Goal: Contribute content: Contribute content

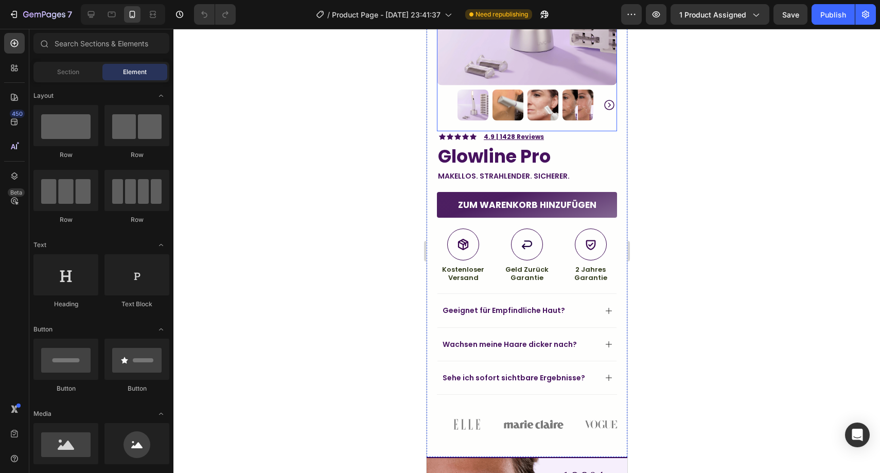
scroll to position [351, 0]
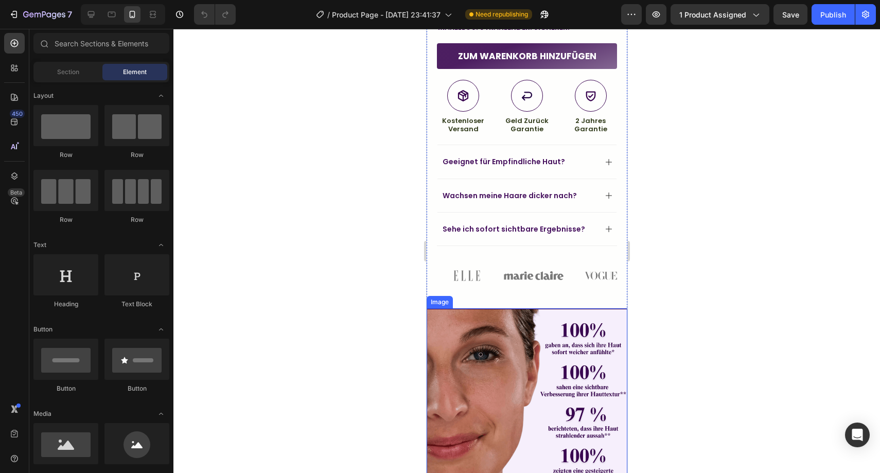
click at [529, 329] on img at bounding box center [526, 409] width 201 height 203
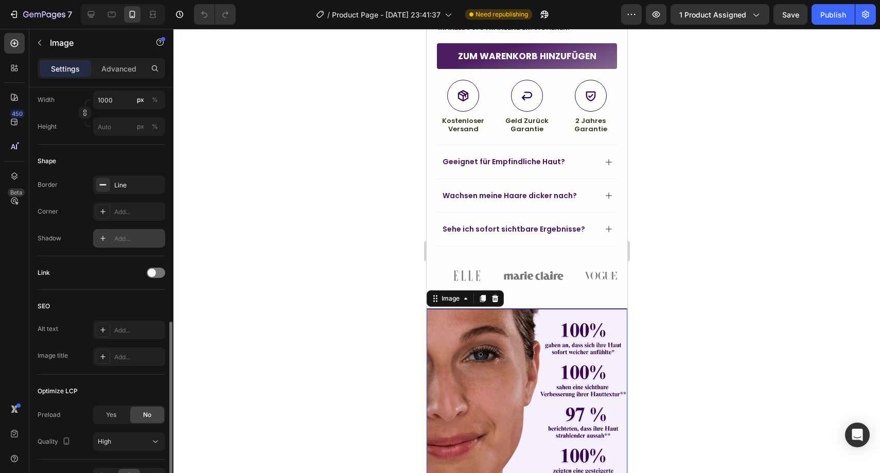
scroll to position [362, 0]
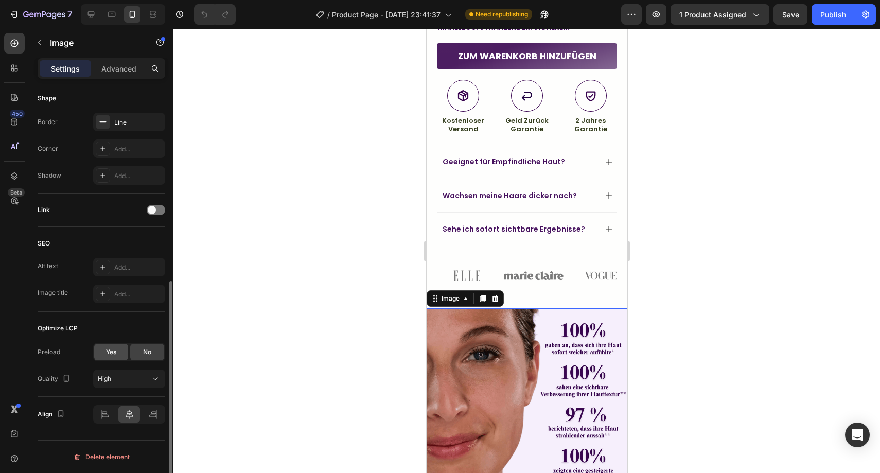
click at [117, 354] on div "Yes" at bounding box center [111, 352] width 34 height 16
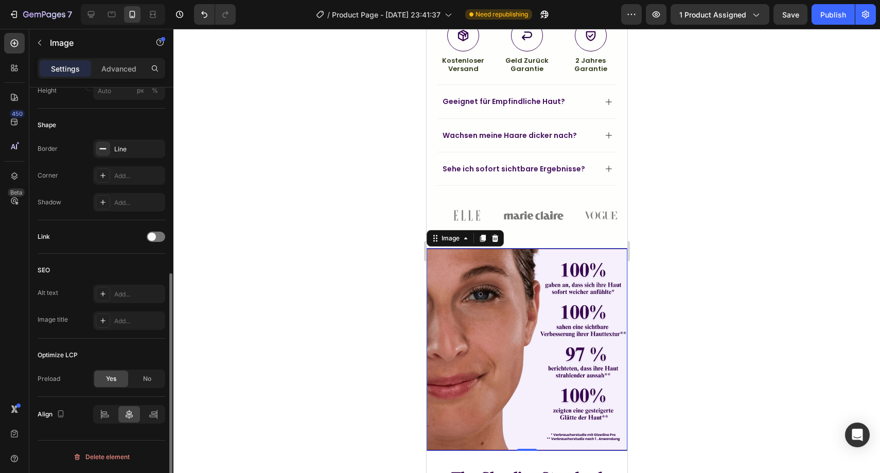
scroll to position [415, 0]
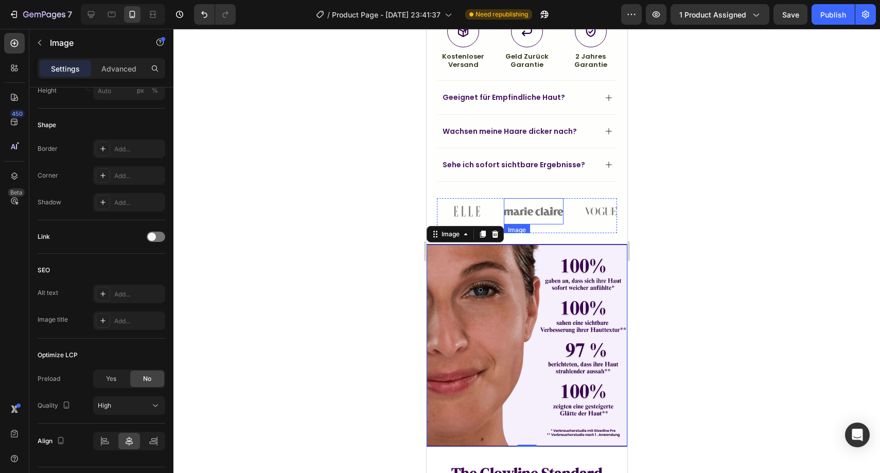
click at [535, 211] on img at bounding box center [533, 211] width 60 height 26
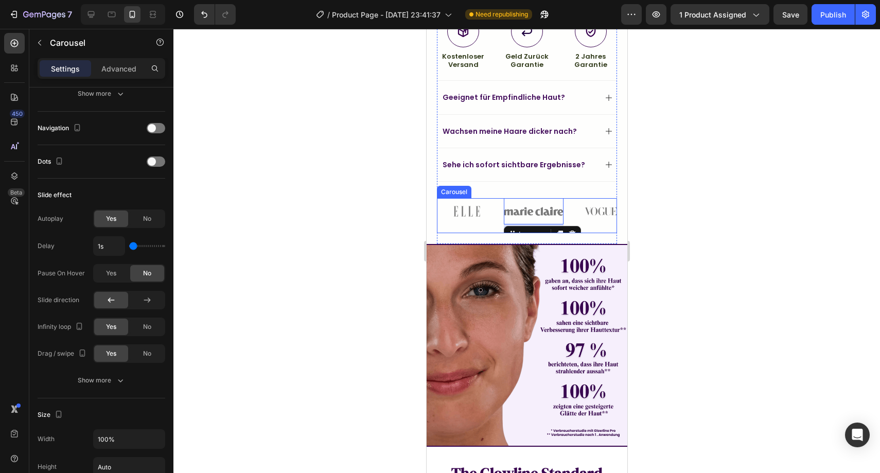
click at [467, 222] on div "Image" at bounding box center [466, 215] width 60 height 35
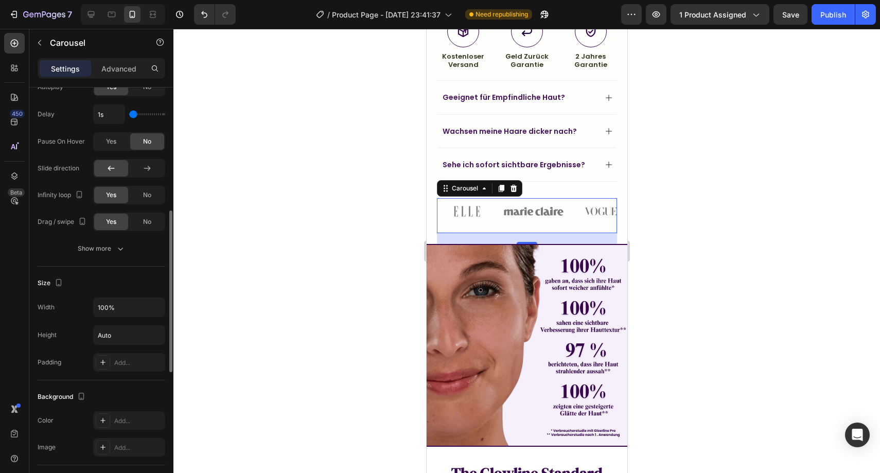
scroll to position [368, 0]
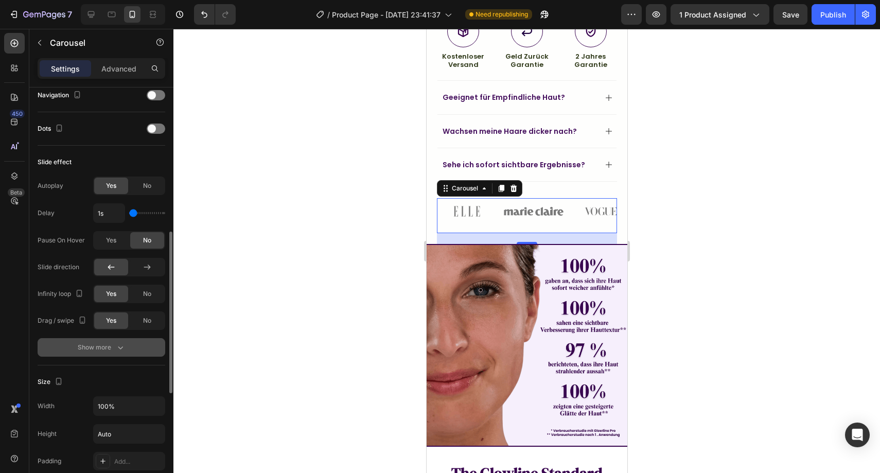
click at [101, 349] on div "Show more" at bounding box center [102, 347] width 48 height 10
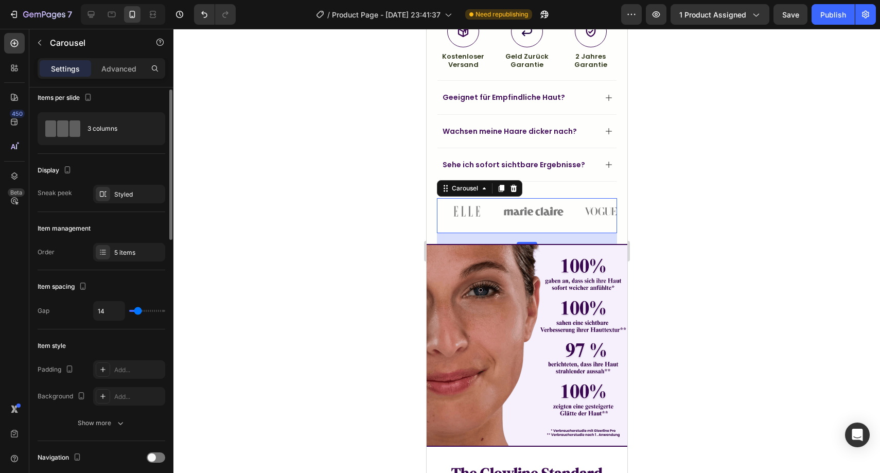
scroll to position [0, 0]
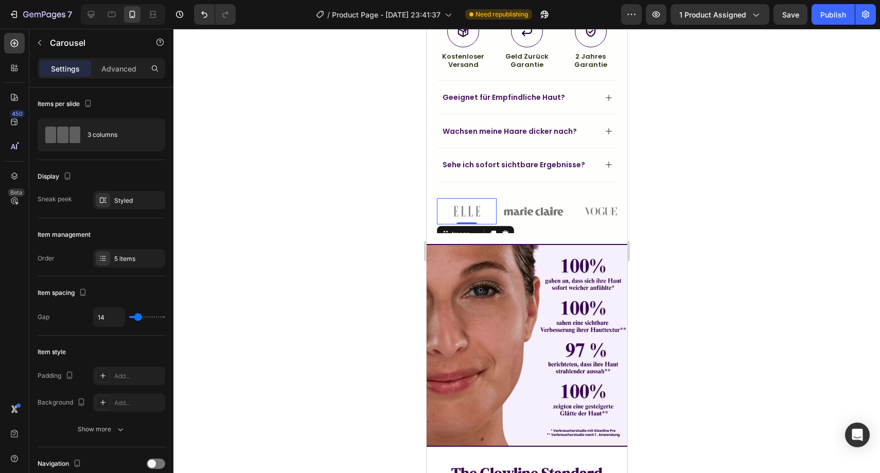
click at [474, 201] on img at bounding box center [466, 211] width 60 height 26
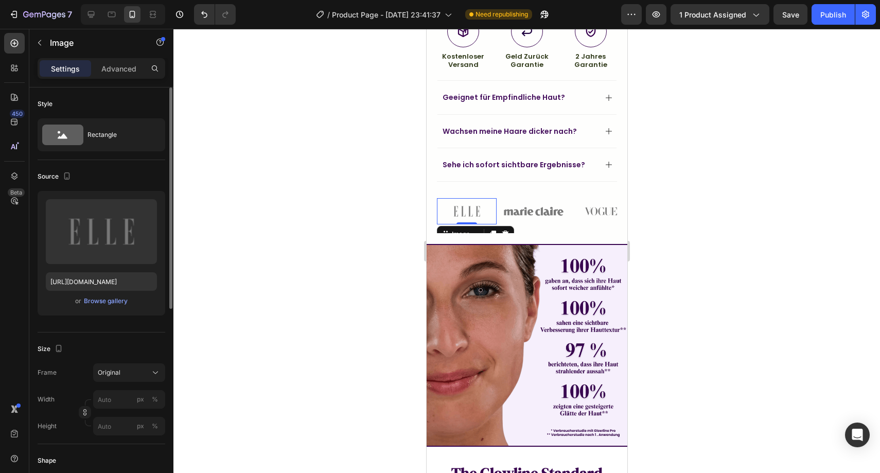
scroll to position [362, 0]
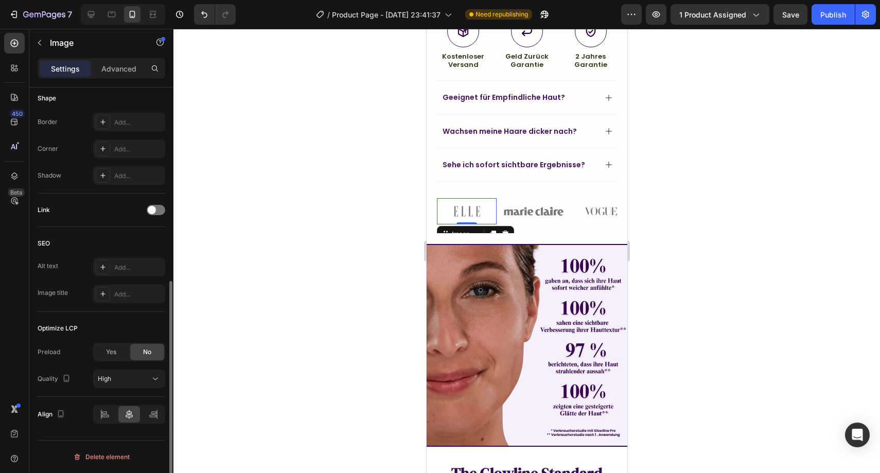
drag, startPoint x: 109, startPoint y: 353, endPoint x: 123, endPoint y: 350, distance: 14.2
click at [109, 353] on span "Yes" at bounding box center [111, 351] width 10 height 9
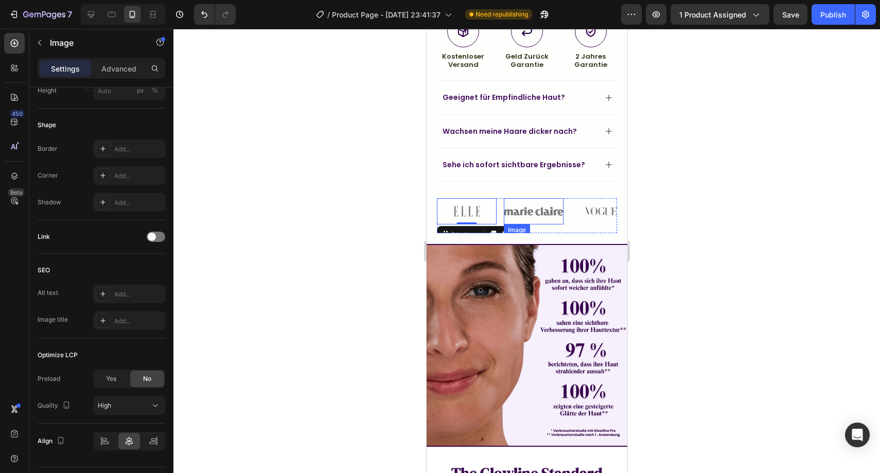
click at [536, 202] on img at bounding box center [533, 211] width 60 height 26
click at [118, 377] on div "Yes" at bounding box center [111, 378] width 34 height 16
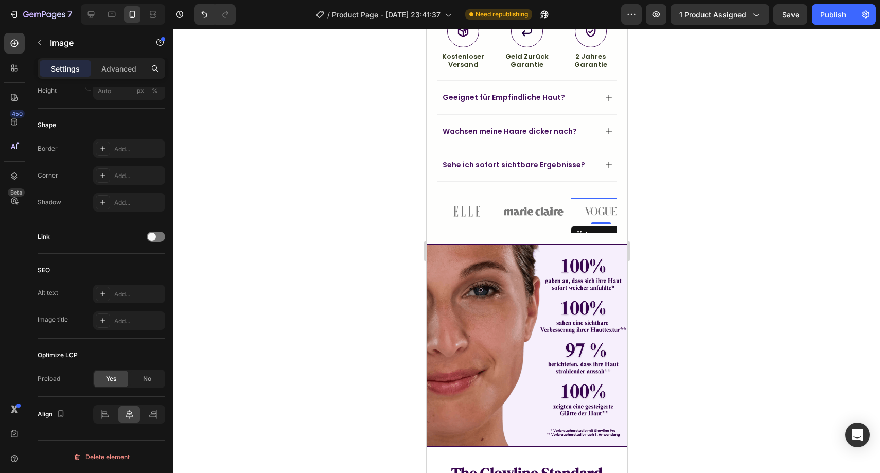
click at [596, 201] on img at bounding box center [600, 211] width 60 height 26
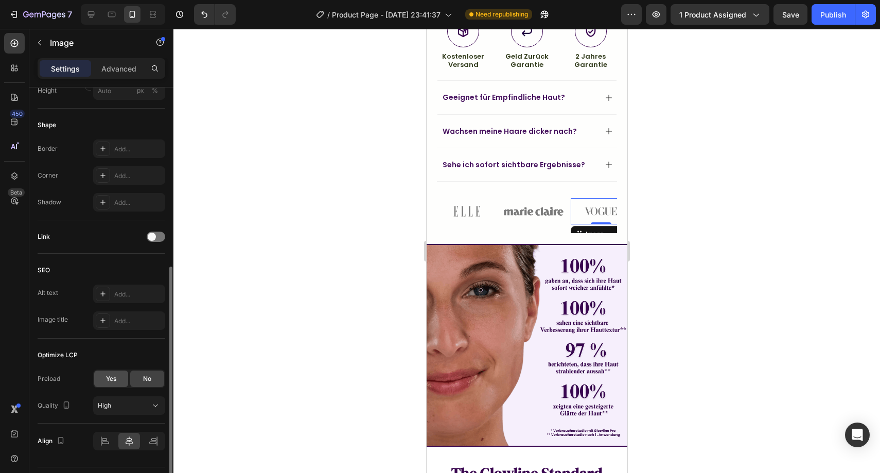
click at [114, 373] on div "Yes" at bounding box center [111, 378] width 34 height 16
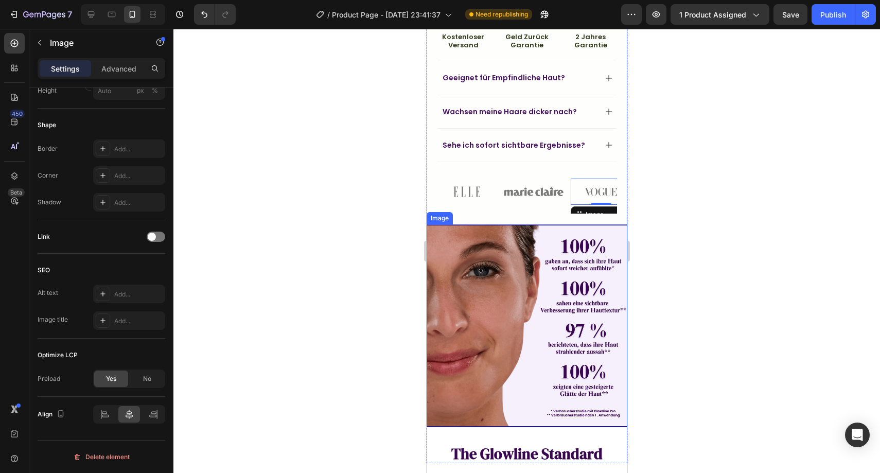
scroll to position [678, 0]
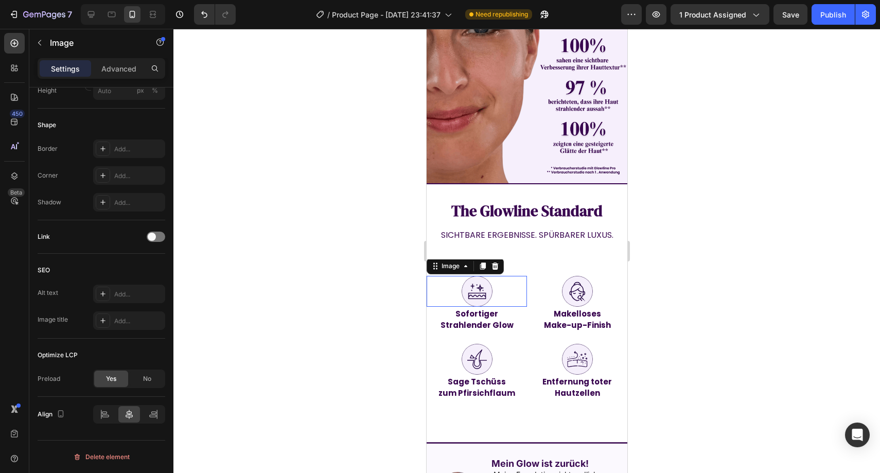
click at [480, 276] on img at bounding box center [476, 291] width 31 height 31
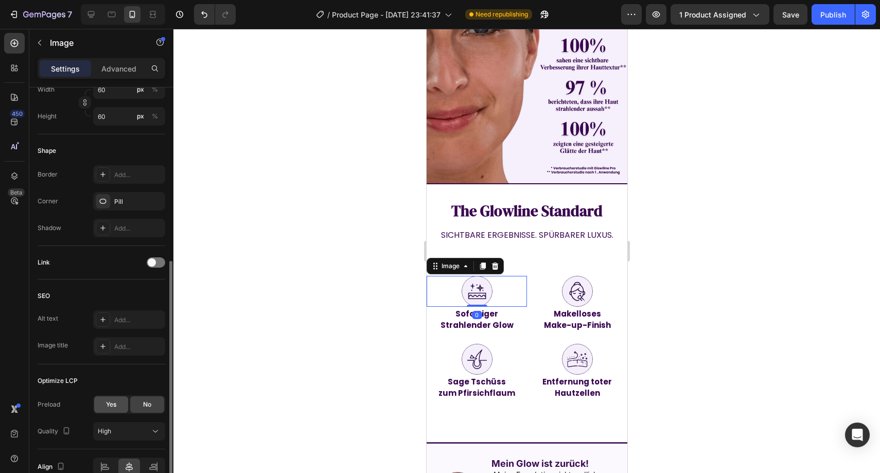
drag, startPoint x: 100, startPoint y: 409, endPoint x: 113, endPoint y: 404, distance: 14.0
click at [100, 409] on div "Yes" at bounding box center [111, 404] width 34 height 16
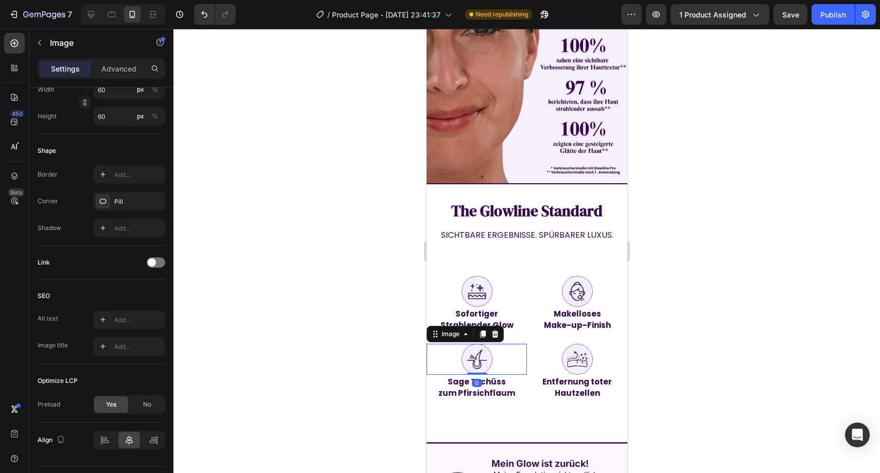
drag, startPoint x: 480, startPoint y: 349, endPoint x: 449, endPoint y: 350, distance: 31.4
click at [480, 349] on img at bounding box center [476, 359] width 31 height 31
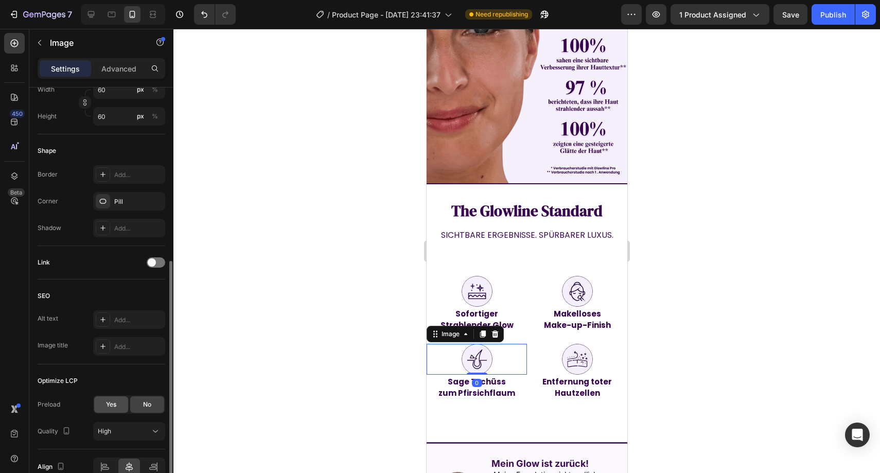
click at [112, 398] on div "Yes" at bounding box center [111, 404] width 34 height 16
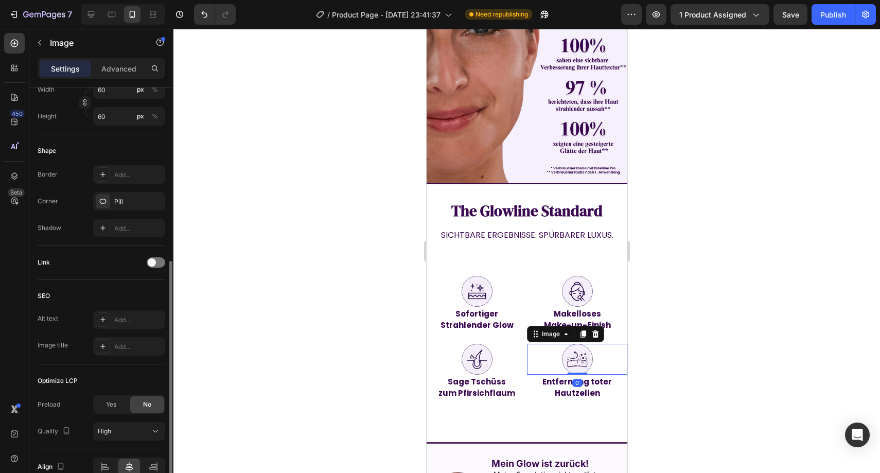
click at [583, 347] on img at bounding box center [576, 359] width 31 height 31
click at [117, 411] on div "Yes" at bounding box center [111, 404] width 34 height 16
click at [561, 279] on img at bounding box center [576, 291] width 31 height 31
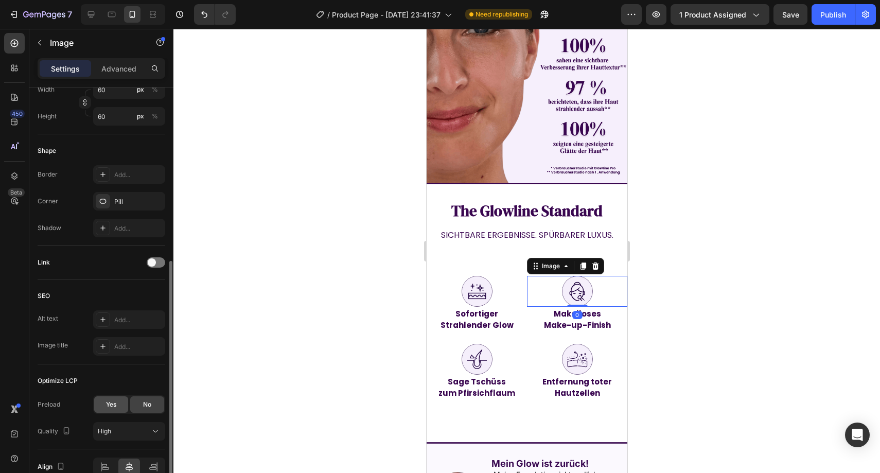
click at [99, 405] on div "Yes" at bounding box center [111, 404] width 34 height 16
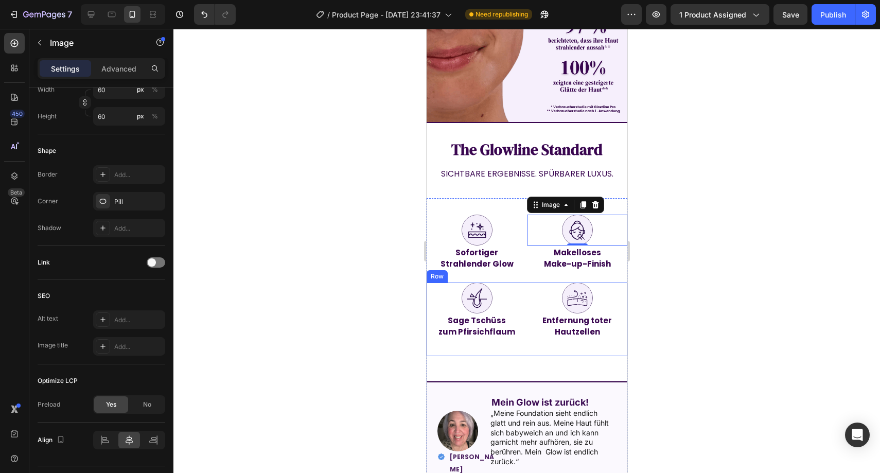
scroll to position [971, 0]
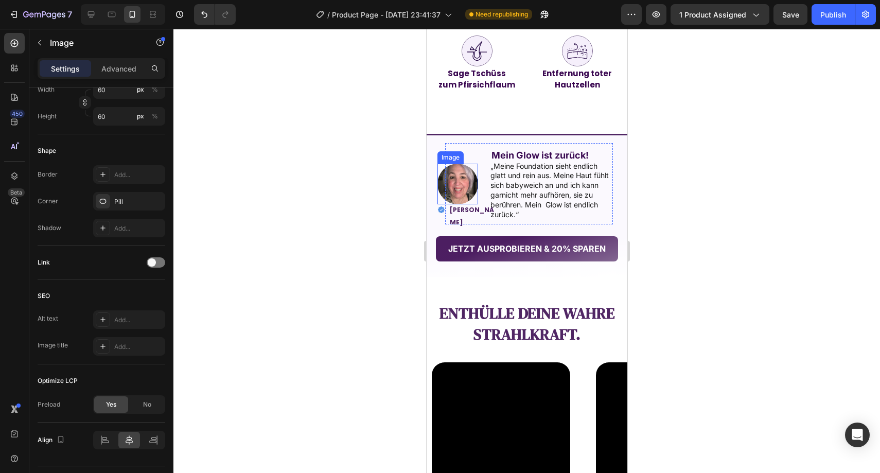
click at [464, 180] on img at bounding box center [457, 184] width 41 height 41
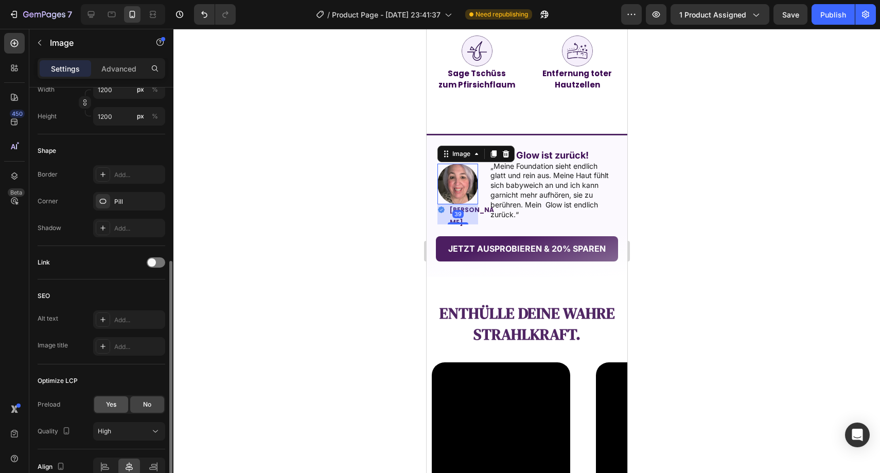
click at [110, 405] on span "Yes" at bounding box center [111, 404] width 10 height 9
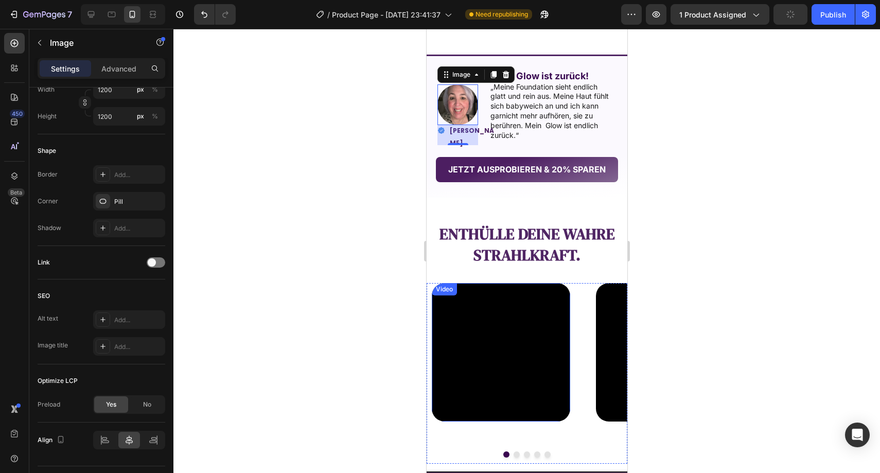
scroll to position [75, 0]
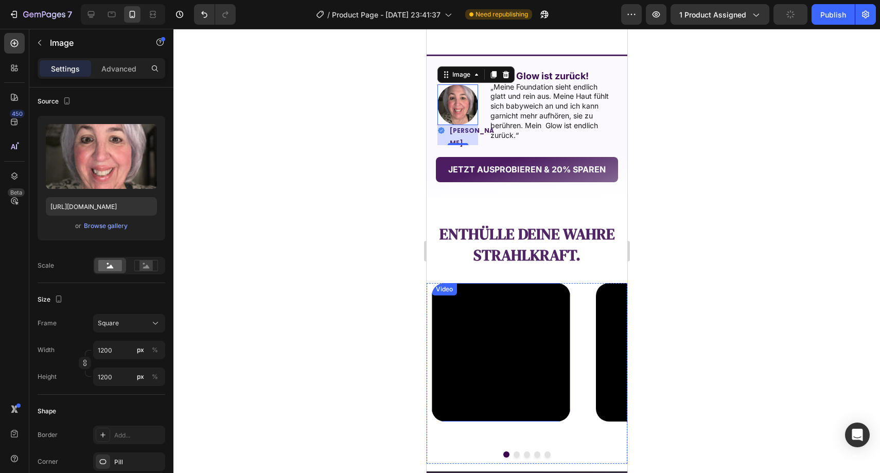
click at [495, 363] on video at bounding box center [500, 352] width 138 height 138
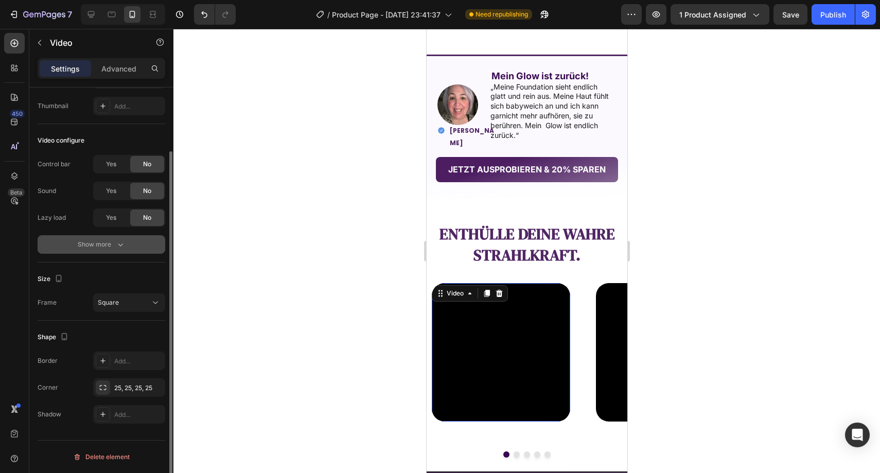
click at [94, 252] on button "Show more" at bounding box center [102, 244] width 128 height 19
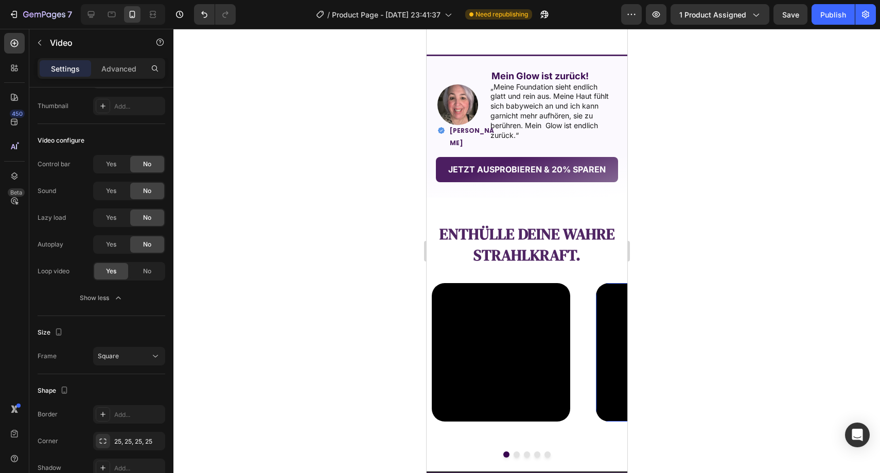
click at [597, 327] on video at bounding box center [664, 352] width 138 height 138
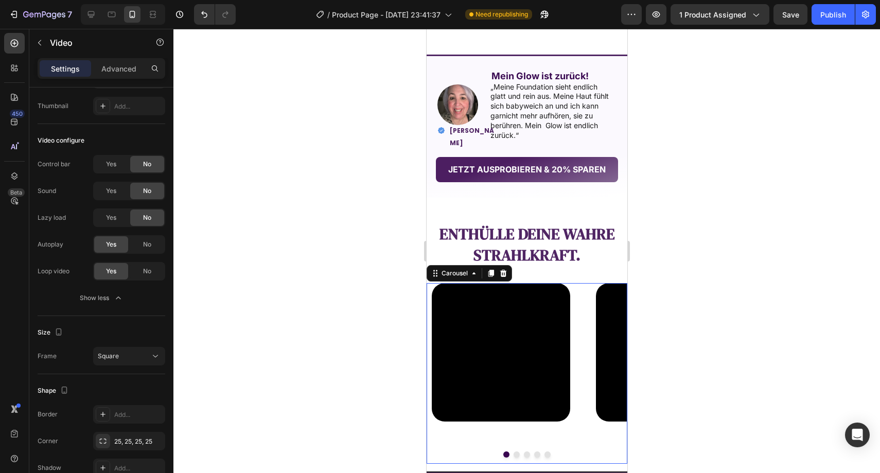
click at [523, 452] on button "Dot" at bounding box center [526, 454] width 6 height 6
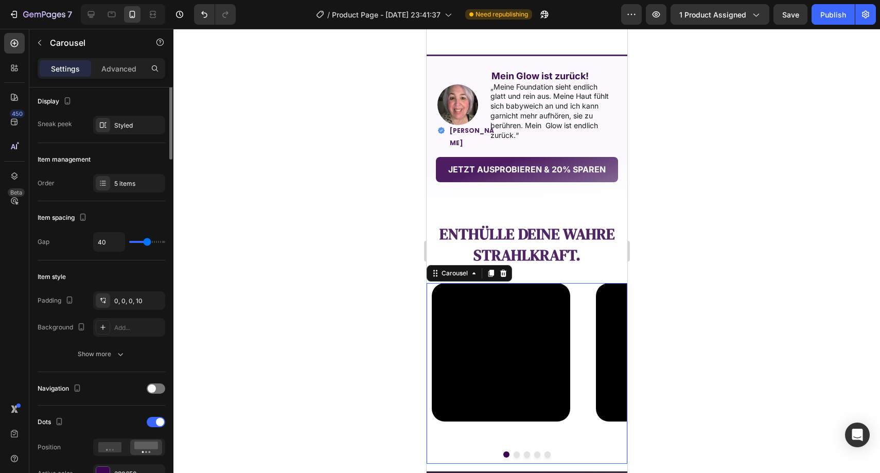
scroll to position [0, 0]
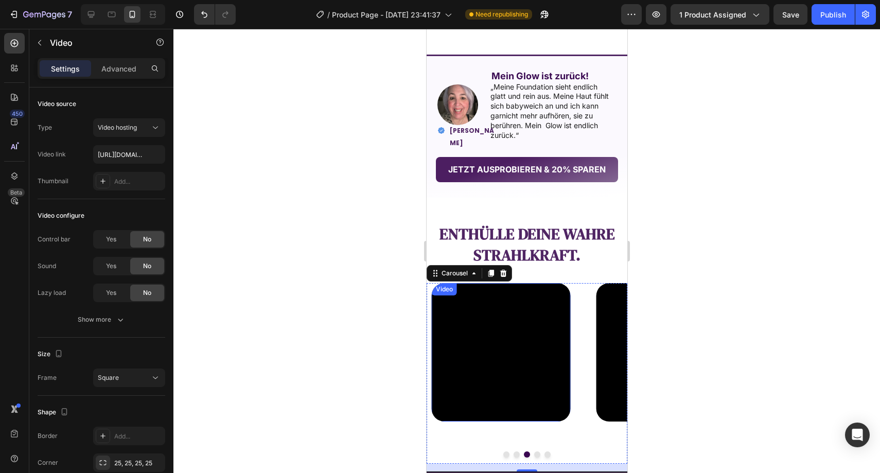
click at [517, 365] on video at bounding box center [500, 352] width 138 height 138
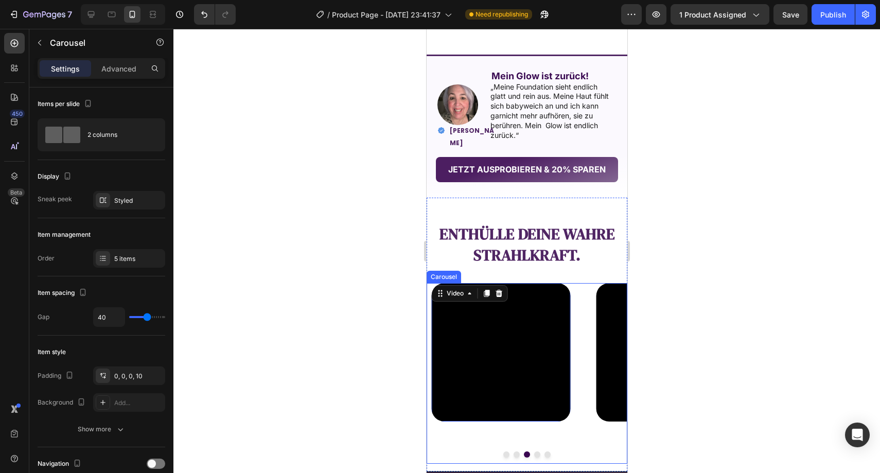
click at [534, 451] on button "Dot" at bounding box center [537, 454] width 6 height 6
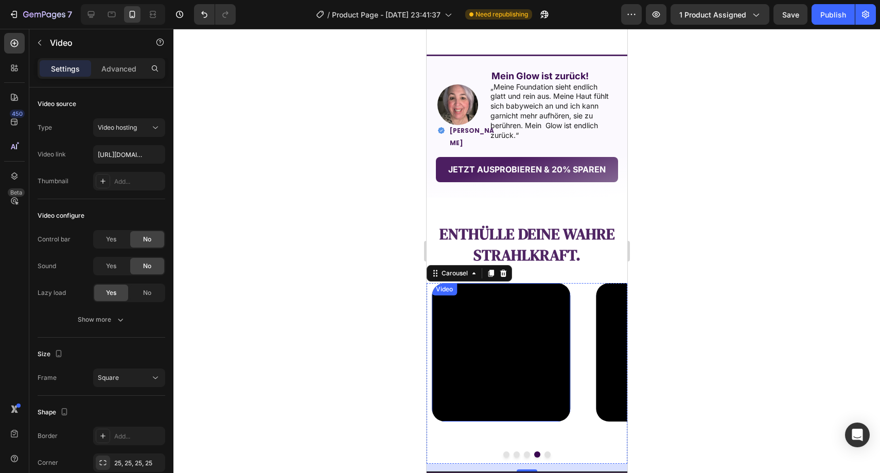
click at [484, 385] on video at bounding box center [500, 352] width 138 height 138
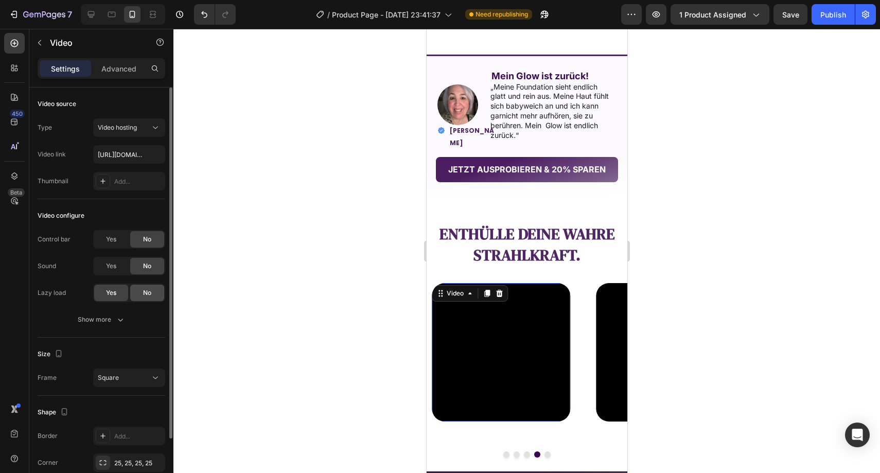
click at [149, 293] on span "No" at bounding box center [147, 292] width 8 height 9
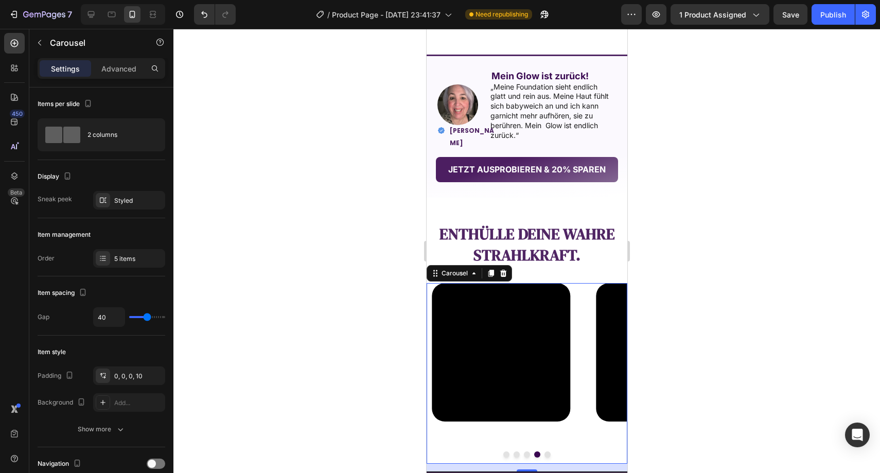
click at [544, 451] on button "Dot" at bounding box center [547, 454] width 6 height 6
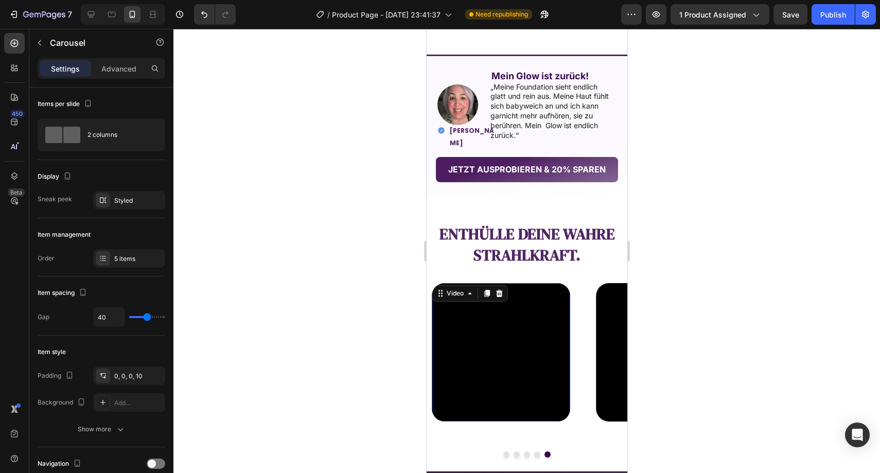
drag, startPoint x: 503, startPoint y: 376, endPoint x: 453, endPoint y: 361, distance: 52.6
click at [503, 376] on video at bounding box center [500, 352] width 138 height 138
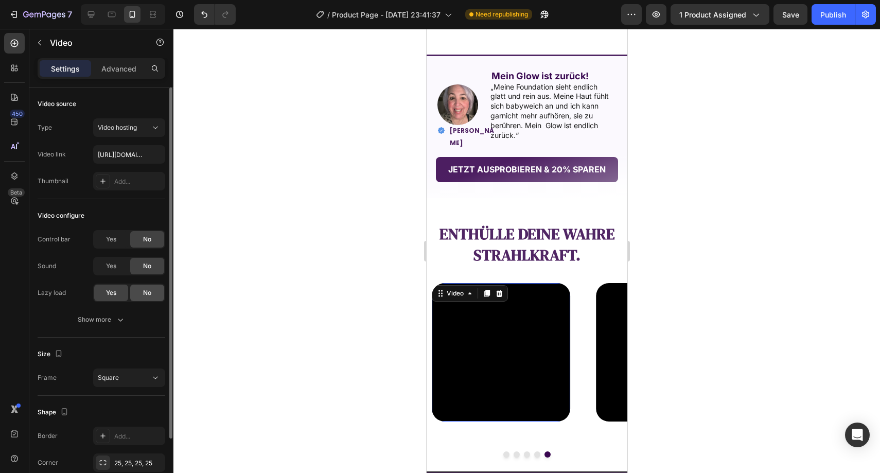
click at [149, 291] on span "No" at bounding box center [147, 292] width 8 height 9
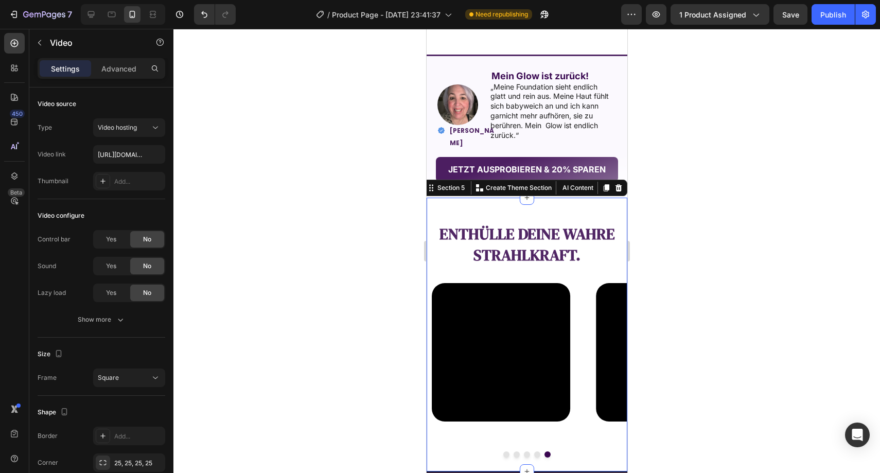
click at [450, 271] on div "Enthülle deine wahre Strahlkraft. Text Block Video Video Video Video Video Caro…" at bounding box center [526, 353] width 201 height 238
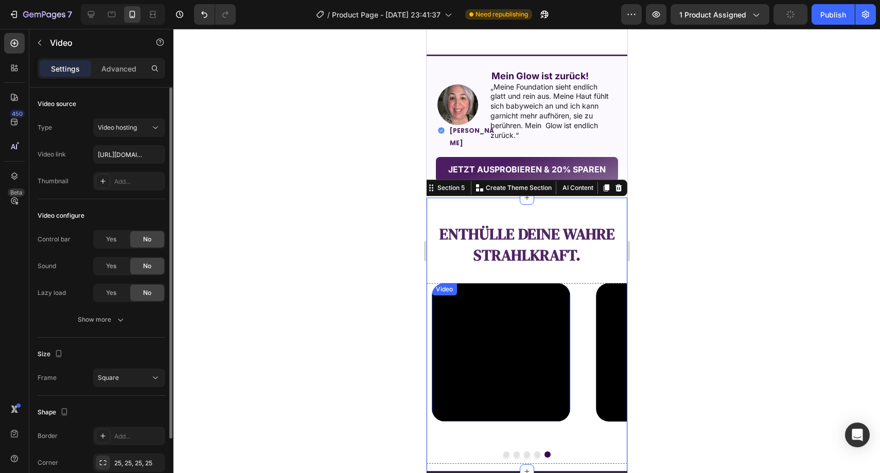
click at [481, 350] on video at bounding box center [500, 352] width 138 height 138
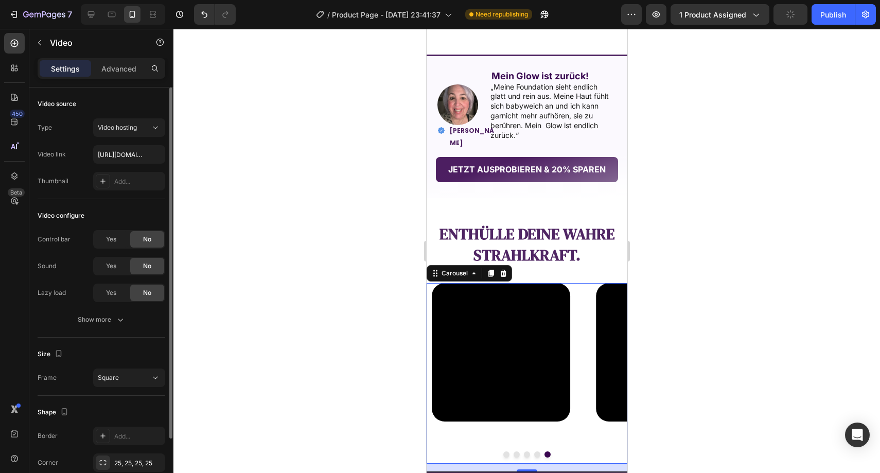
click at [584, 345] on div "Video Video Video Video Video" at bounding box center [526, 363] width 201 height 160
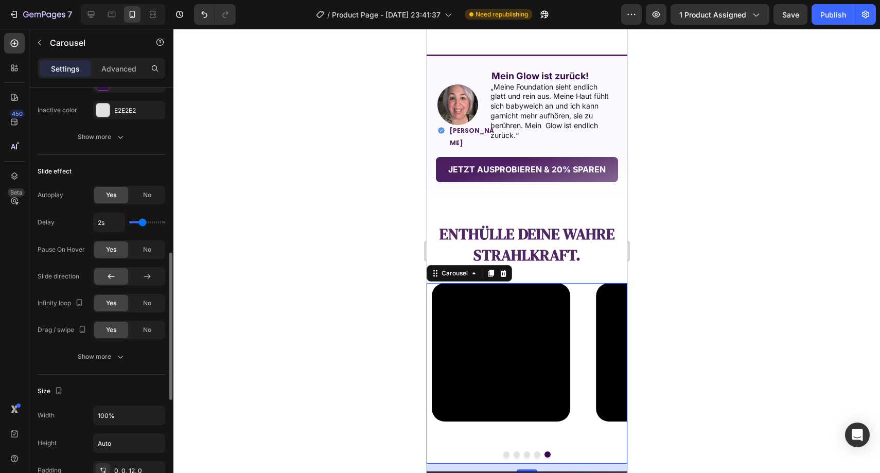
scroll to position [463, 0]
click at [144, 202] on div "No" at bounding box center [147, 197] width 34 height 16
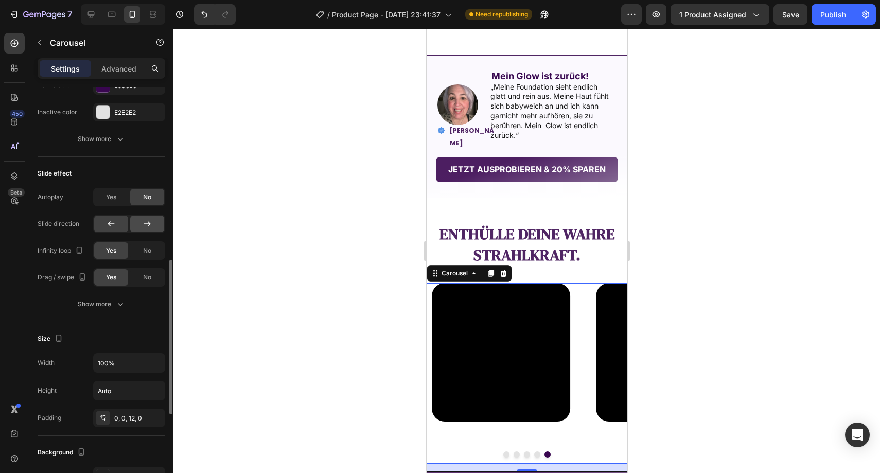
click at [139, 222] on div at bounding box center [147, 224] width 34 height 16
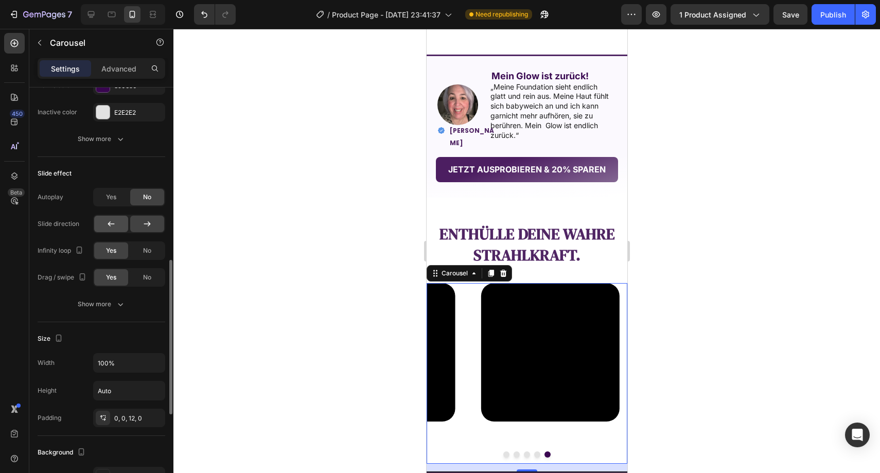
click at [119, 223] on div at bounding box center [111, 224] width 34 height 16
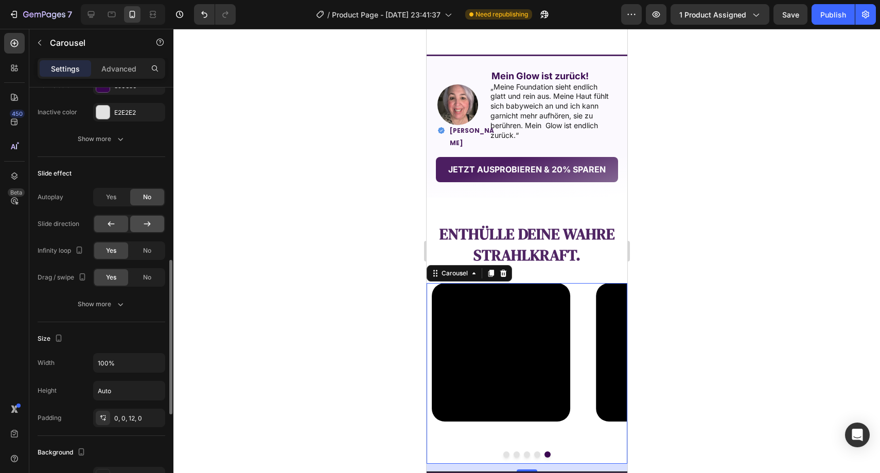
click at [139, 226] on div at bounding box center [147, 224] width 34 height 16
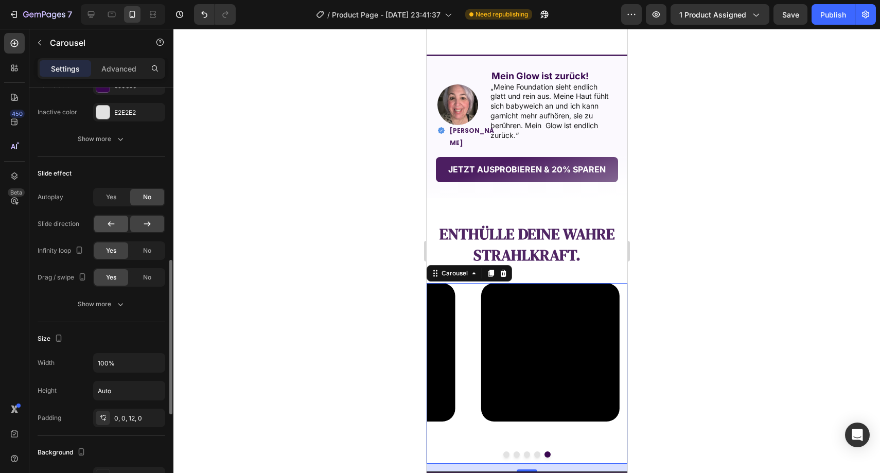
click at [118, 225] on div at bounding box center [111, 224] width 34 height 16
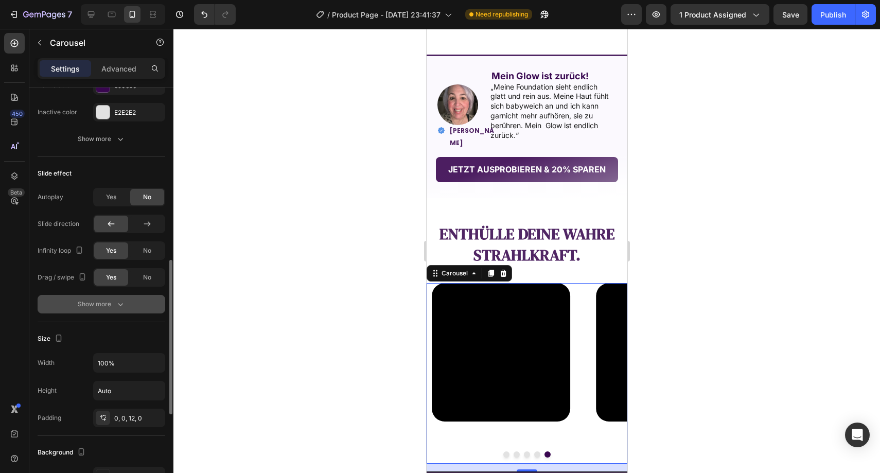
click at [108, 298] on button "Show more" at bounding box center [102, 304] width 128 height 19
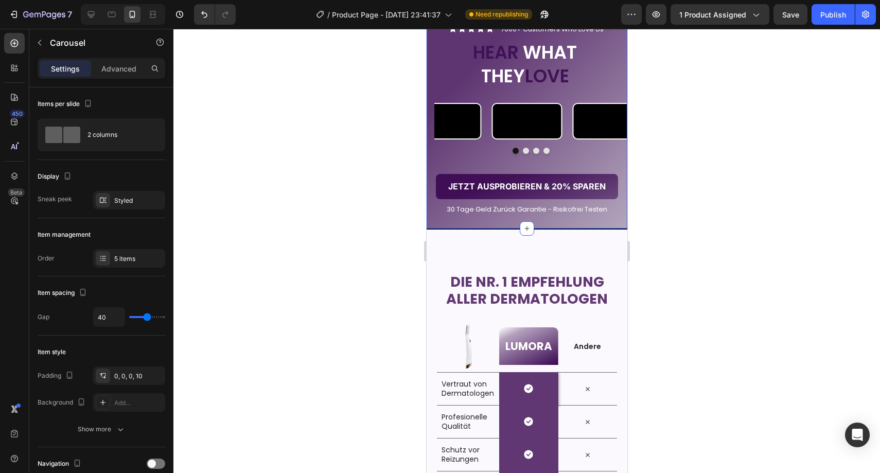
scroll to position [1655, 0]
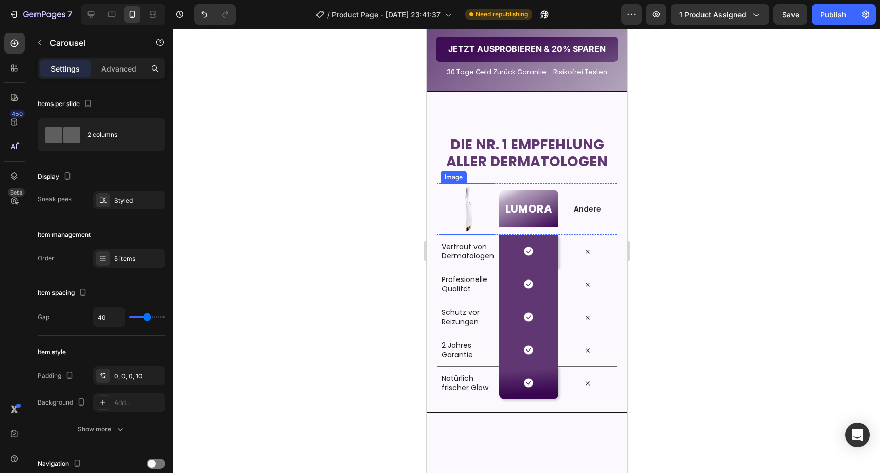
click at [465, 235] on img at bounding box center [466, 208] width 51 height 51
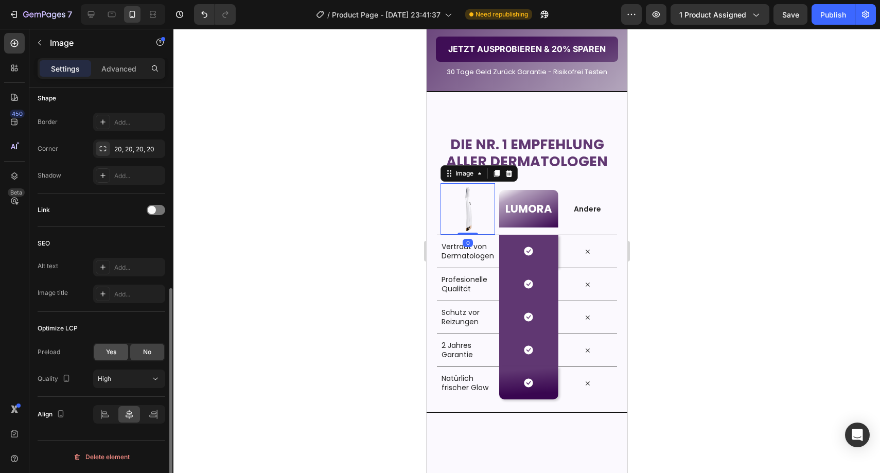
click at [100, 352] on div "Yes" at bounding box center [111, 352] width 34 height 16
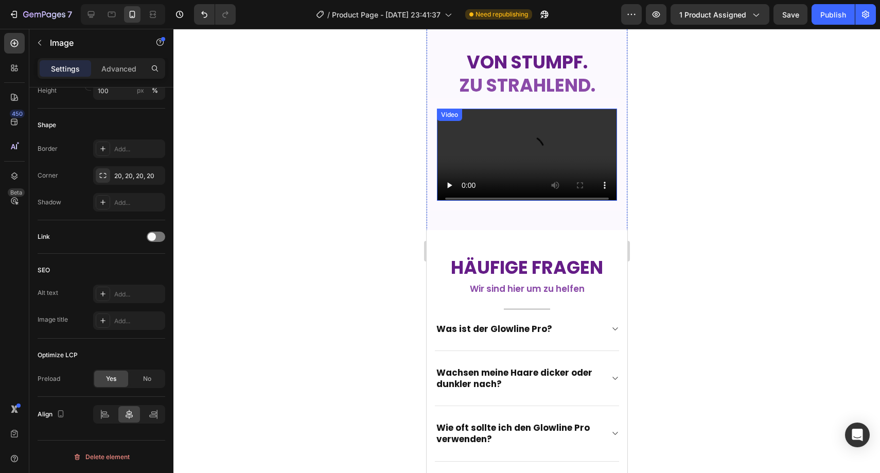
scroll to position [2132, 0]
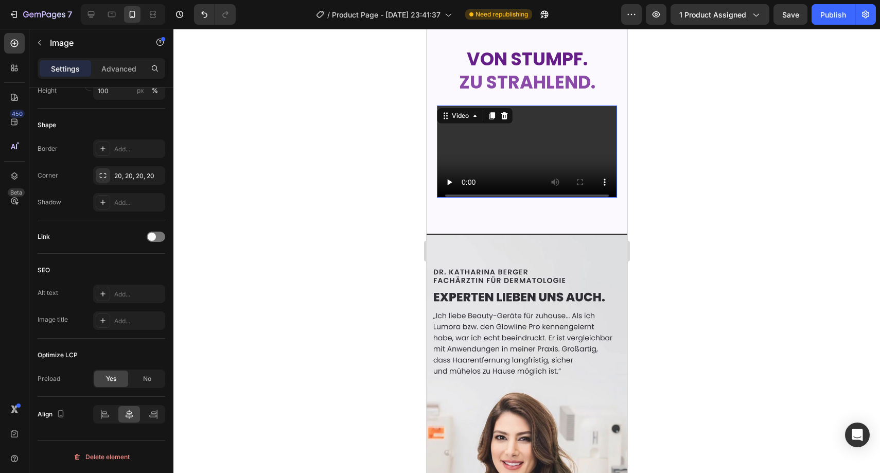
click at [570, 140] on video at bounding box center [526, 155] width 180 height 101
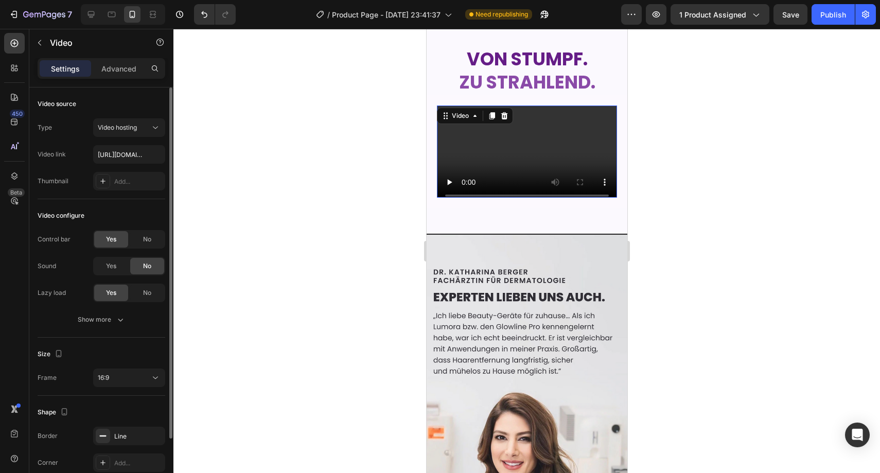
scroll to position [75, 0]
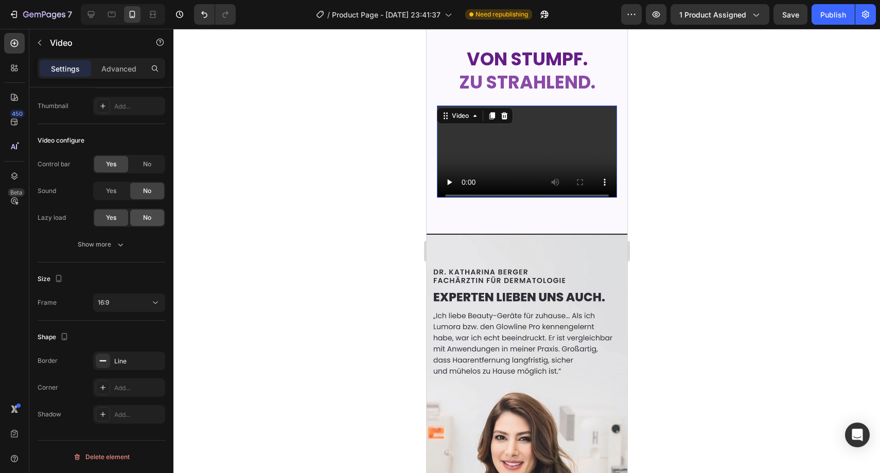
click at [132, 218] on div "No" at bounding box center [147, 217] width 34 height 16
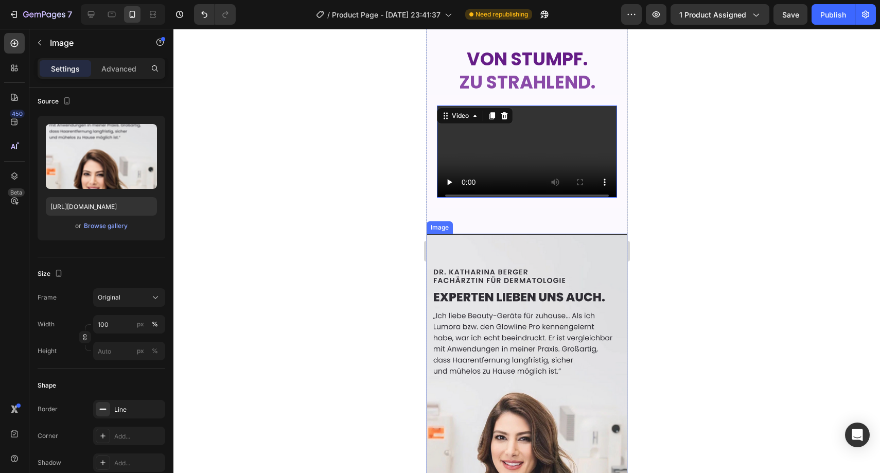
click at [528, 395] on img at bounding box center [526, 406] width 201 height 344
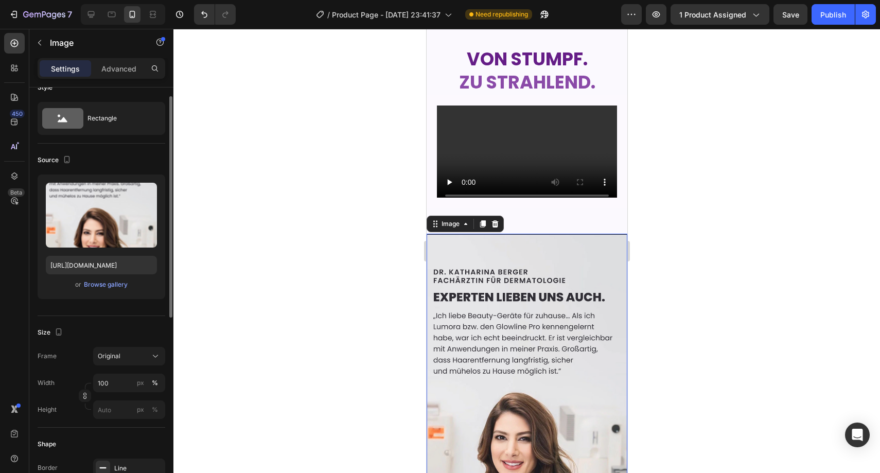
scroll to position [362, 0]
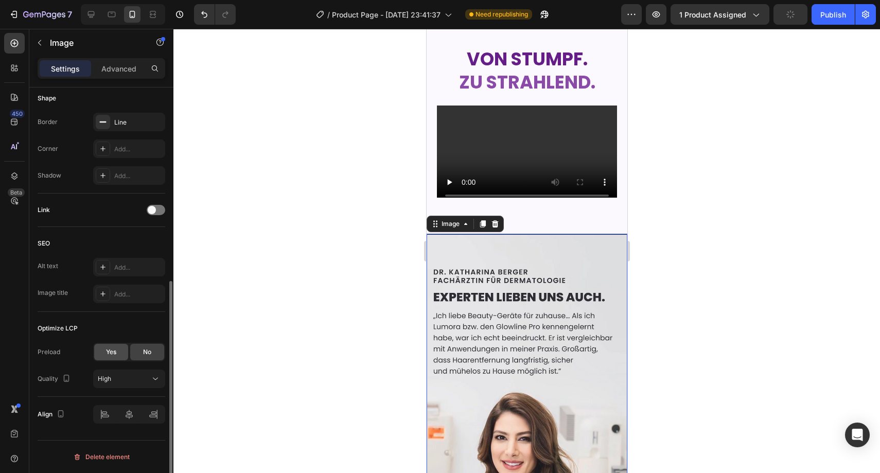
click at [109, 344] on div "Yes" at bounding box center [111, 352] width 34 height 16
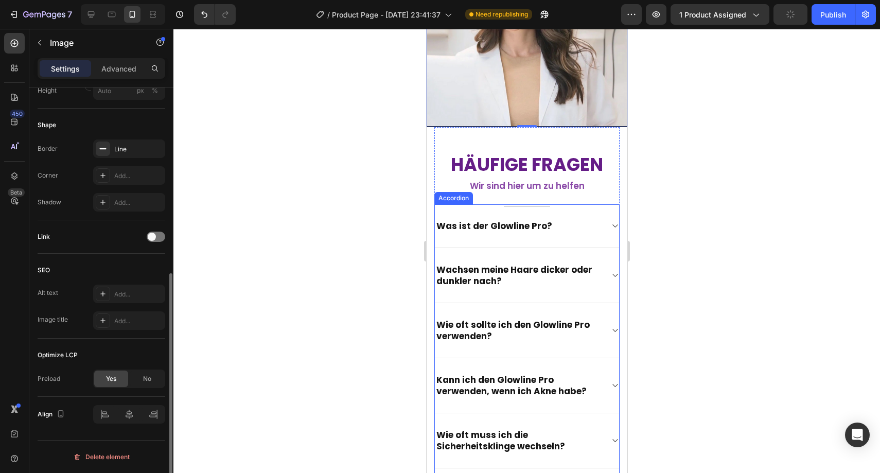
scroll to position [2662, 0]
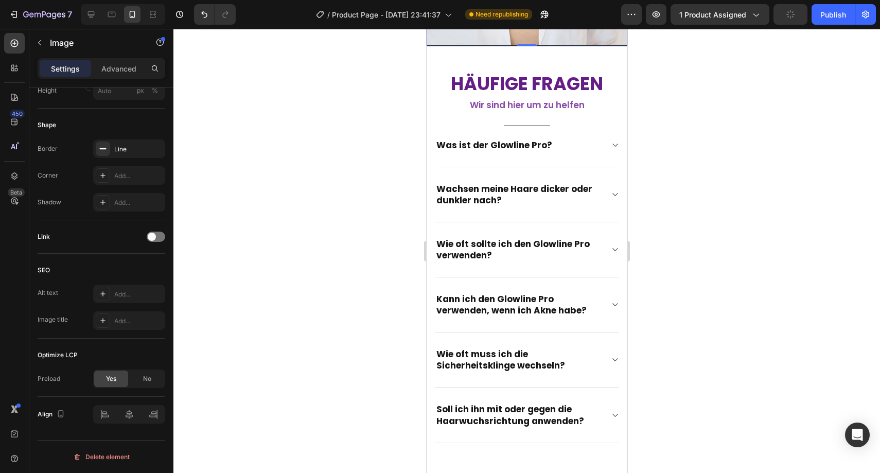
click at [359, 318] on div at bounding box center [526, 251] width 706 height 444
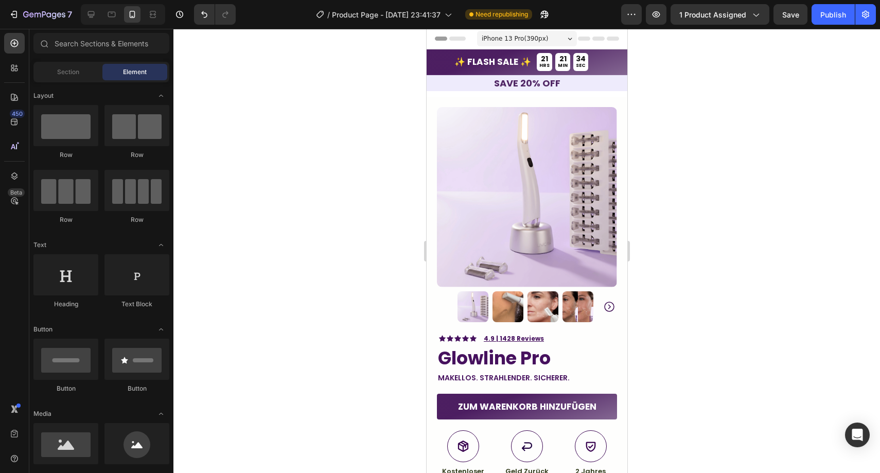
scroll to position [0, 0]
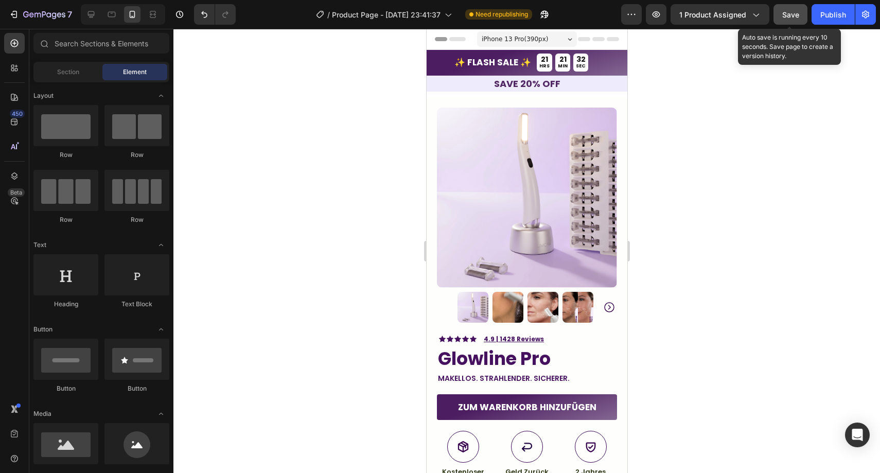
click at [786, 20] on button "Save" at bounding box center [790, 14] width 34 height 21
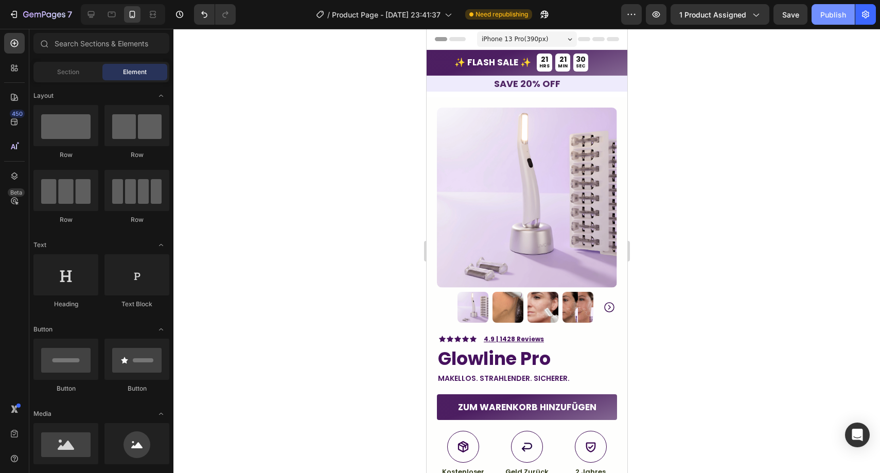
click at [828, 16] on div "Publish" at bounding box center [833, 14] width 26 height 11
click at [820, 8] on button "Publish" at bounding box center [832, 14] width 43 height 21
